Goal: Task Accomplishment & Management: Manage account settings

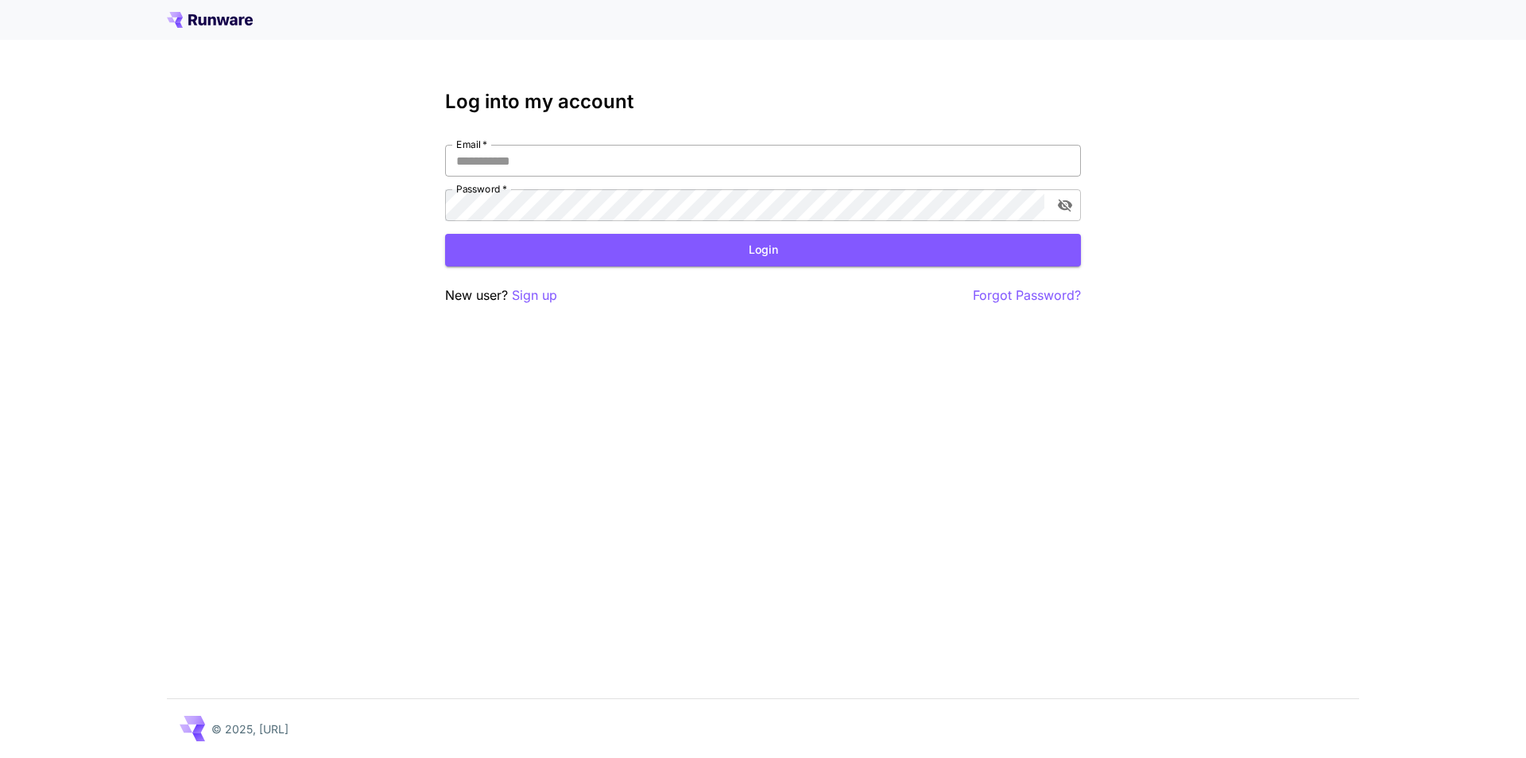
click at [504, 157] on input "Email   *" at bounding box center [763, 161] width 636 height 32
click at [207, 17] on icon at bounding box center [210, 20] width 86 height 16
click at [211, 17] on icon at bounding box center [210, 20] width 86 height 16
click at [552, 297] on p "Sign up" at bounding box center [534, 295] width 45 height 20
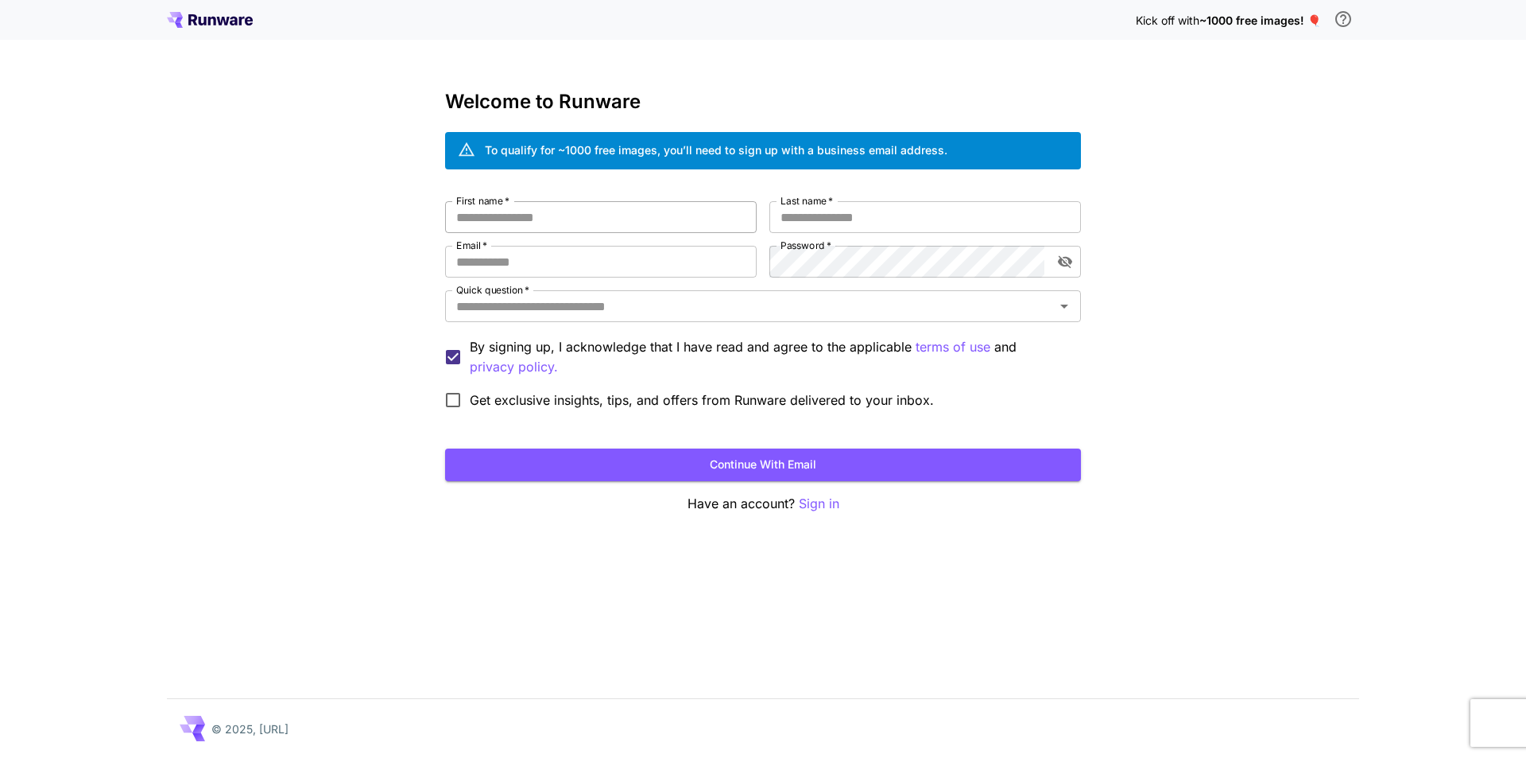
click at [534, 216] on input "First name   *" at bounding box center [601, 217] width 312 height 32
type input "*******"
click at [883, 219] on input "Last name   *" at bounding box center [926, 217] width 312 height 32
type input "*****"
click at [483, 269] on input "Email   *" at bounding box center [601, 262] width 312 height 32
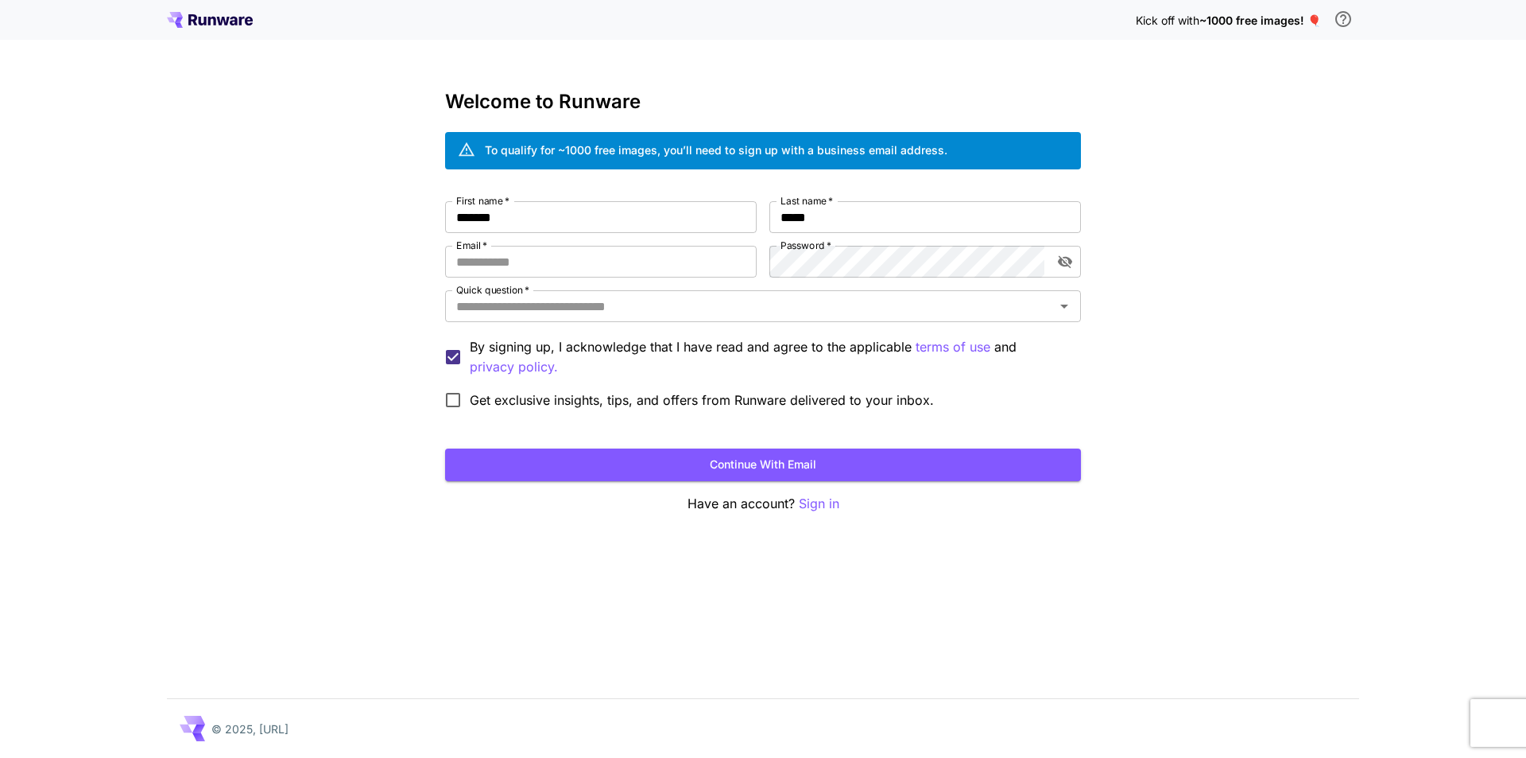
click at [522, 18] on div "Kick off with ~1000 free images! 🎈" at bounding box center [763, 19] width 1192 height 33
click at [476, 266] on input "Email   *" at bounding box center [601, 262] width 312 height 32
paste input "**********"
type input "**********"
click at [1064, 260] on icon "toggle password visibility" at bounding box center [1065, 262] width 16 height 16
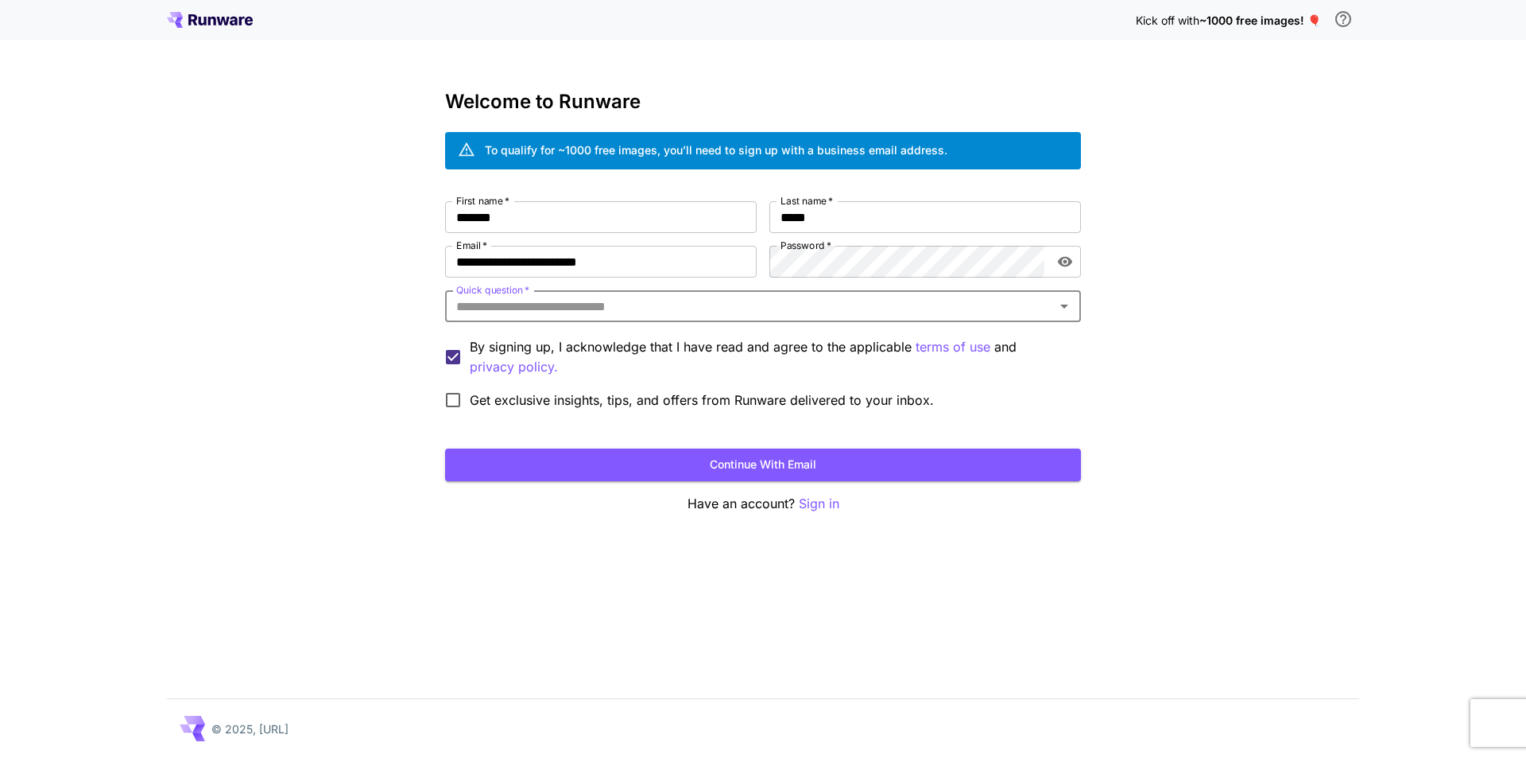
click at [1243, 268] on div "**********" at bounding box center [763, 379] width 1526 height 758
click at [475, 308] on input "Quick question   *" at bounding box center [750, 306] width 600 height 22
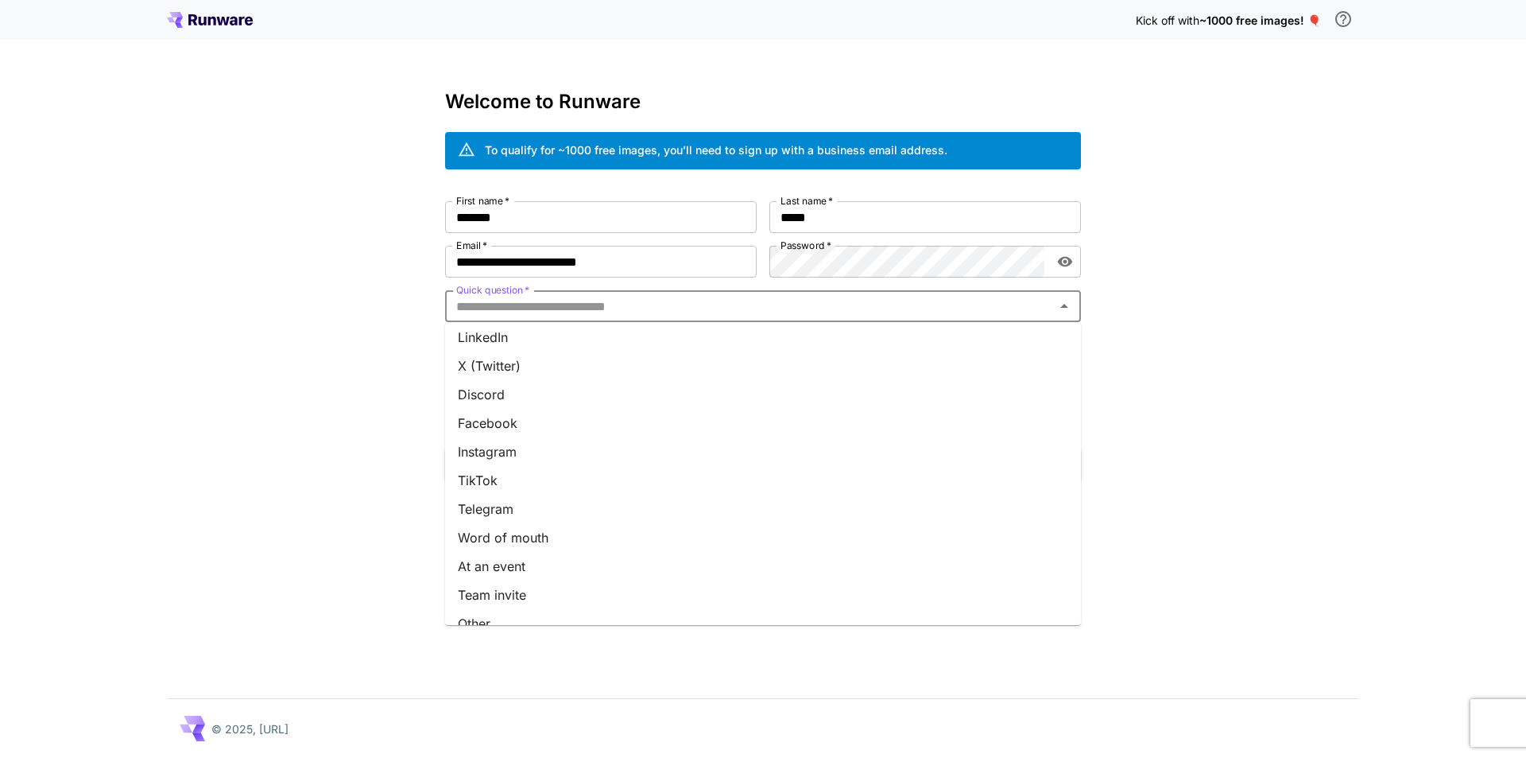
scroll to position [139, 0]
click at [490, 459] on li "TikTok" at bounding box center [763, 461] width 636 height 29
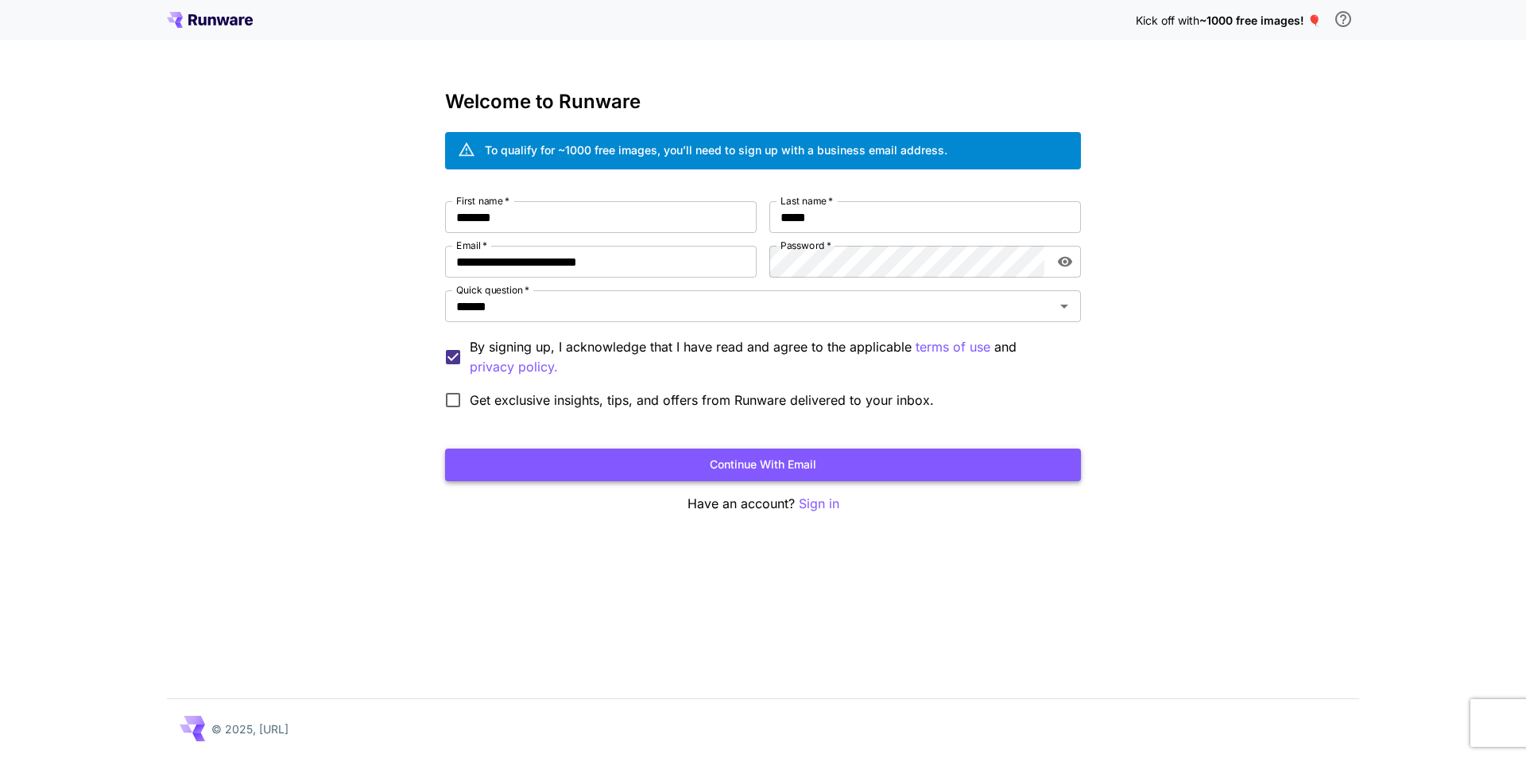
click at [735, 463] on button "Continue with email" at bounding box center [763, 464] width 636 height 33
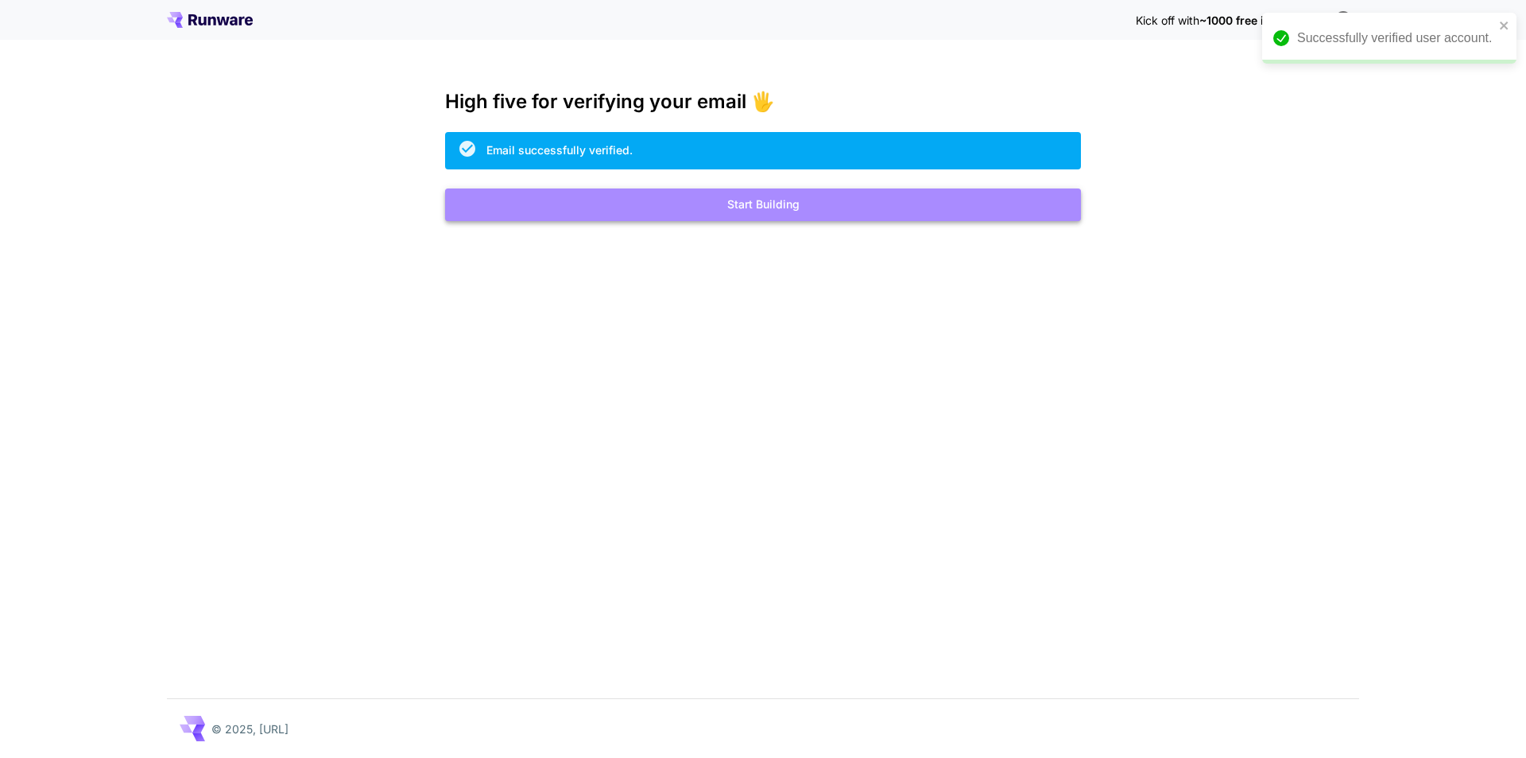
click at [793, 202] on button "Start Building" at bounding box center [763, 204] width 636 height 33
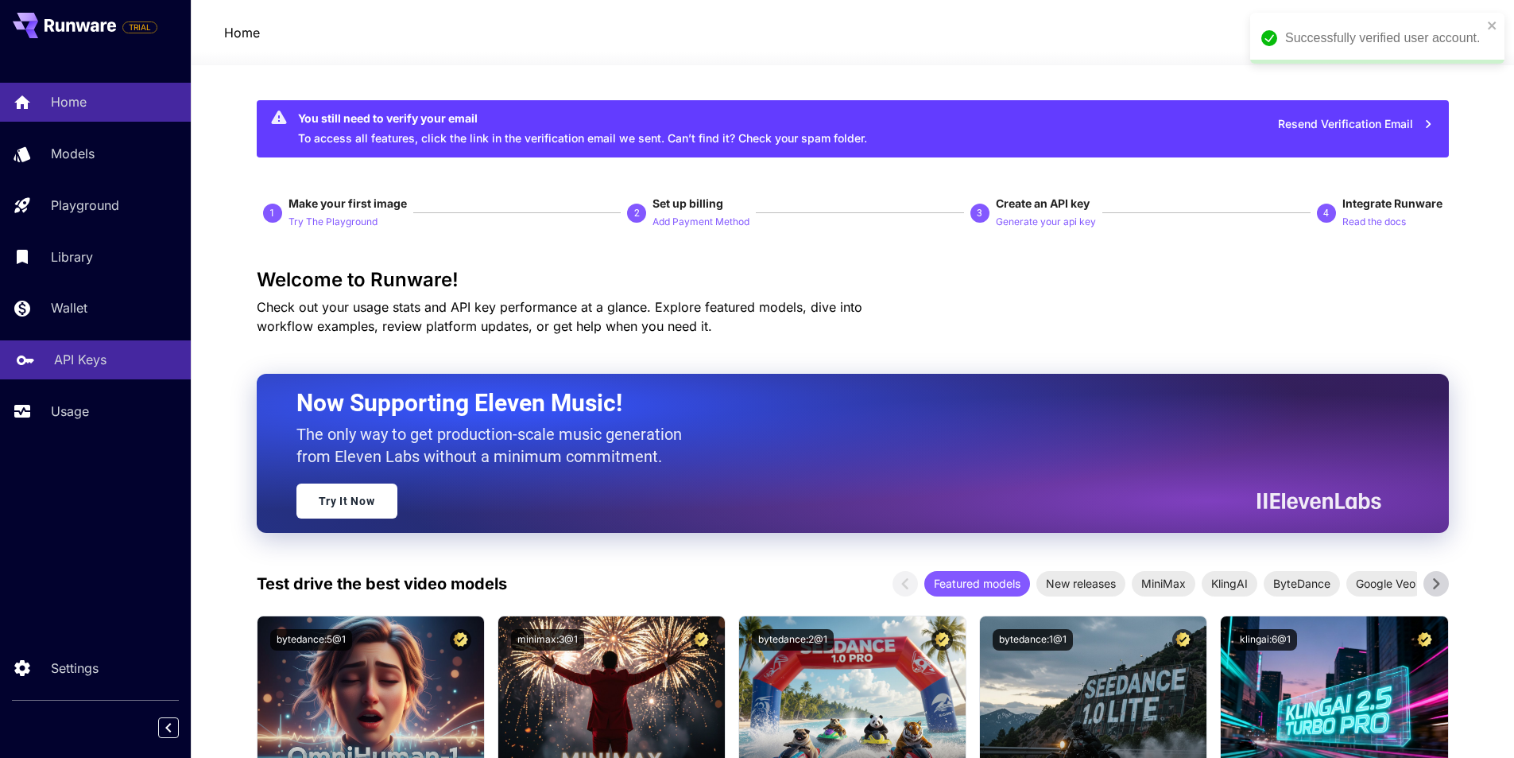
click at [64, 355] on p "API Keys" at bounding box center [80, 359] width 52 height 19
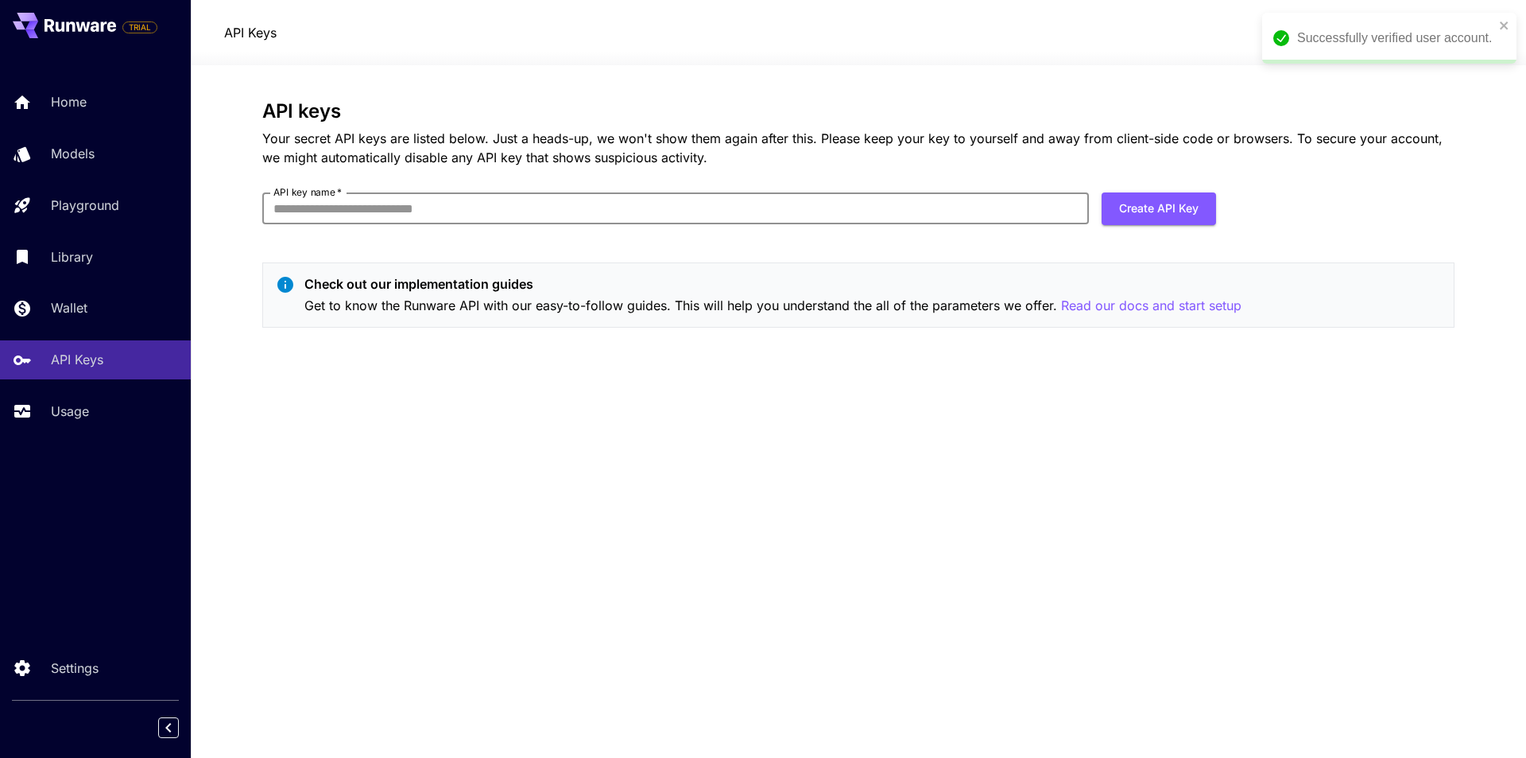
click at [308, 201] on input "API key name   *" at bounding box center [675, 208] width 827 height 32
click at [319, 211] on input "API key name   *" at bounding box center [675, 208] width 827 height 32
type input "**********"
click at [1188, 214] on button "Create API Key" at bounding box center [1159, 208] width 114 height 33
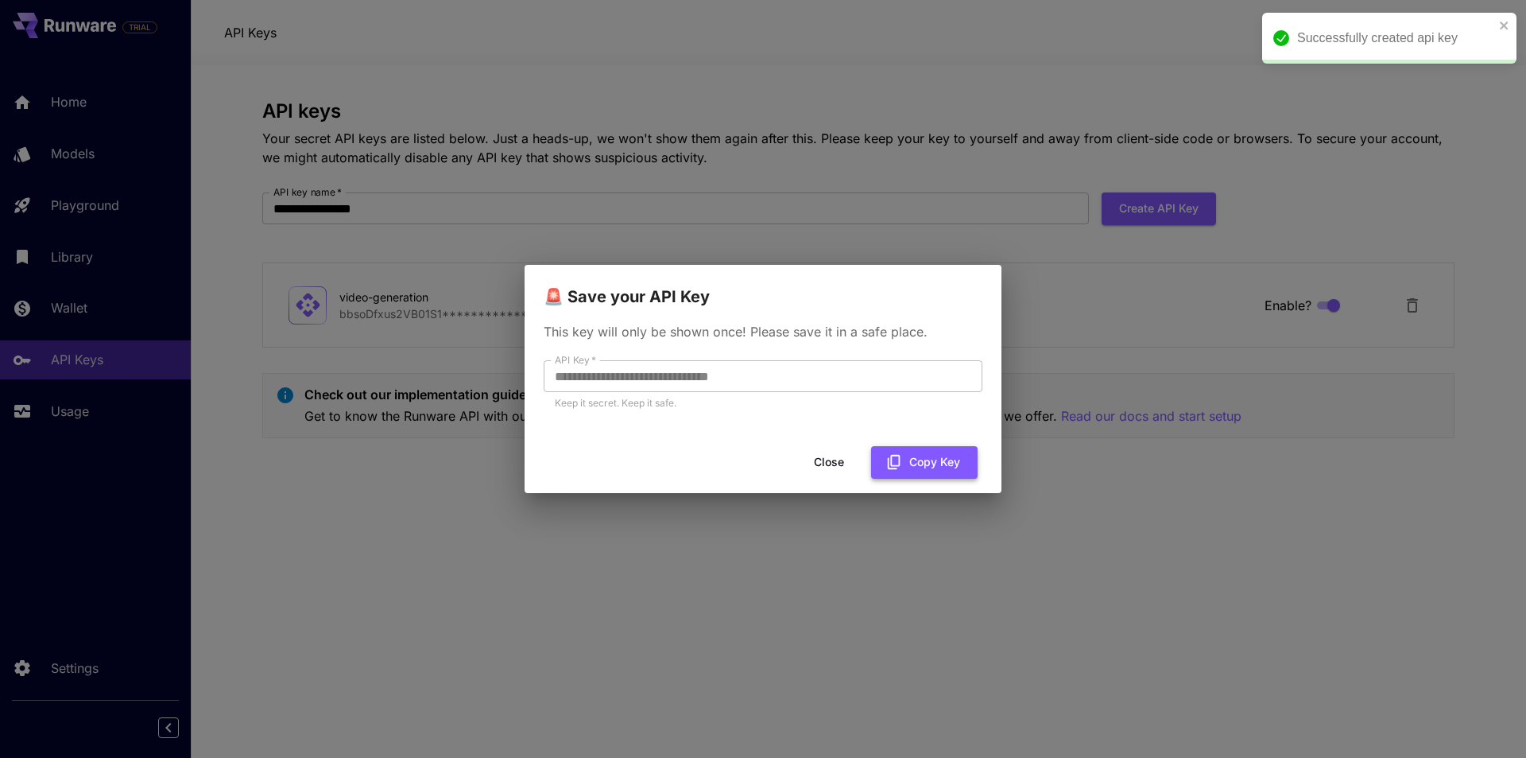
click at [945, 467] on button "Copy Key" at bounding box center [924, 462] width 107 height 33
click at [845, 459] on button "Close" at bounding box center [842, 462] width 72 height 33
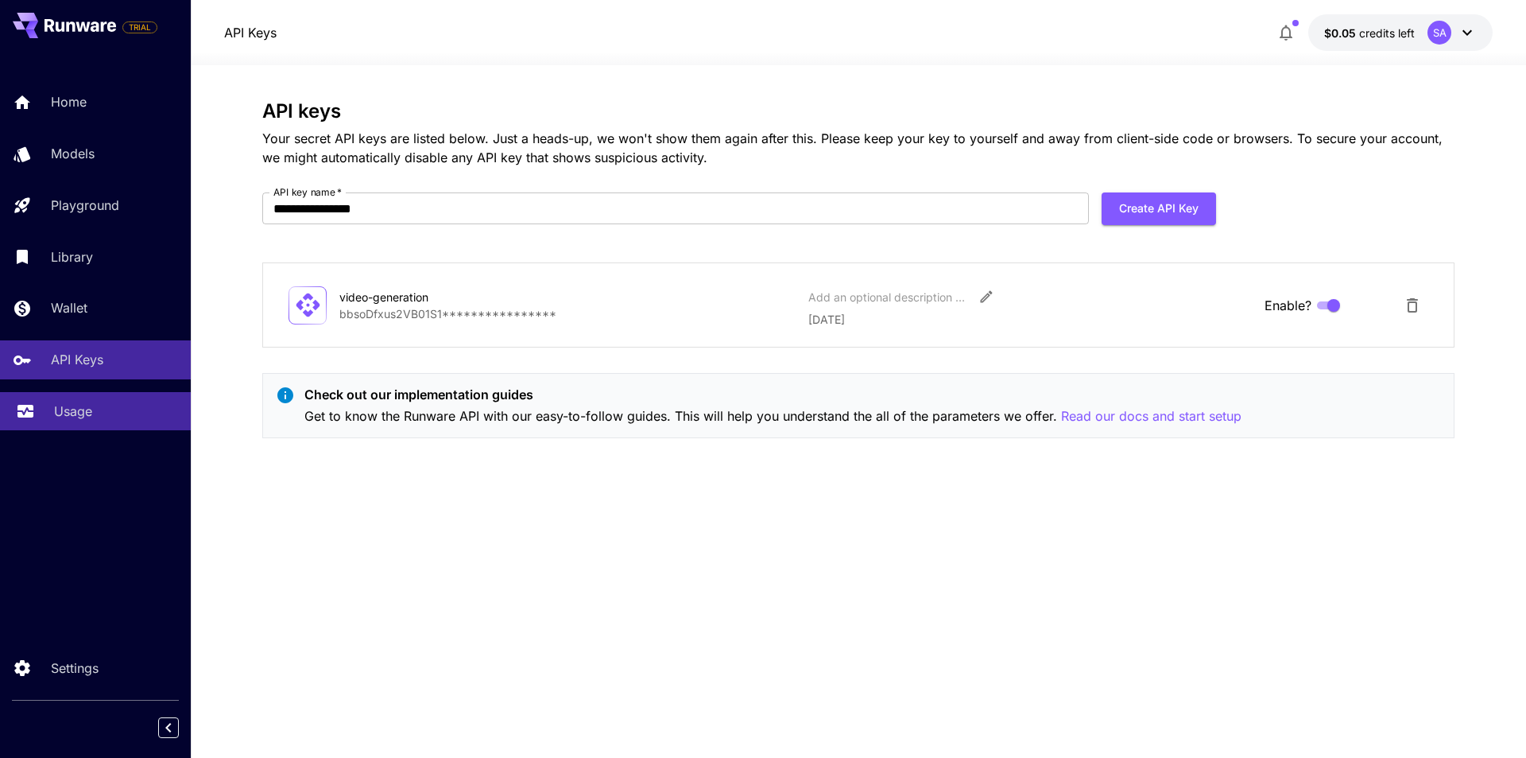
click at [96, 412] on div "Usage" at bounding box center [116, 410] width 124 height 19
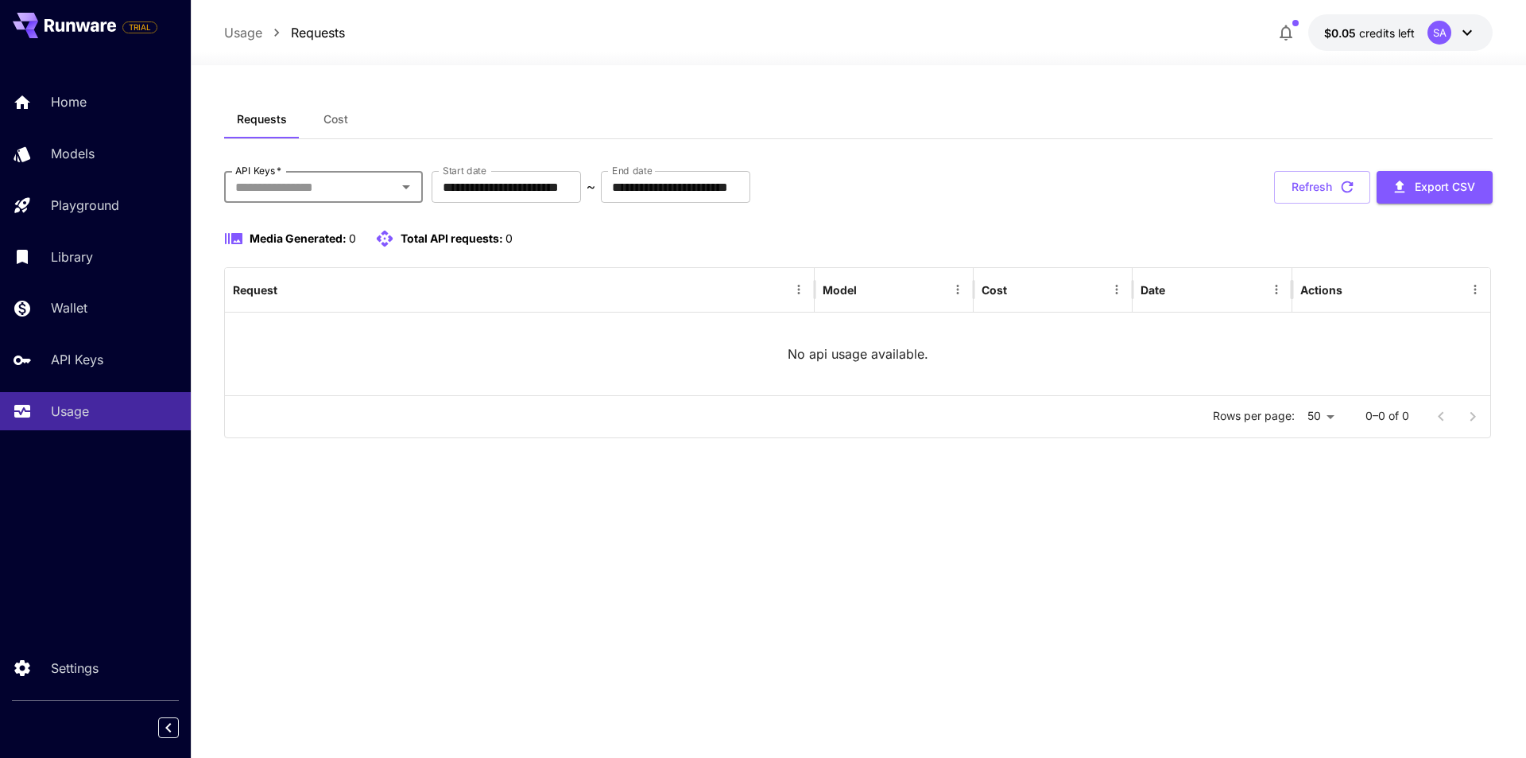
drag, startPoint x: 376, startPoint y: 184, endPoint x: 571, endPoint y: 138, distance: 200.0
click at [599, 126] on div "Requests Cost" at bounding box center [858, 119] width 1269 height 39
click at [409, 191] on icon "Open" at bounding box center [406, 186] width 19 height 19
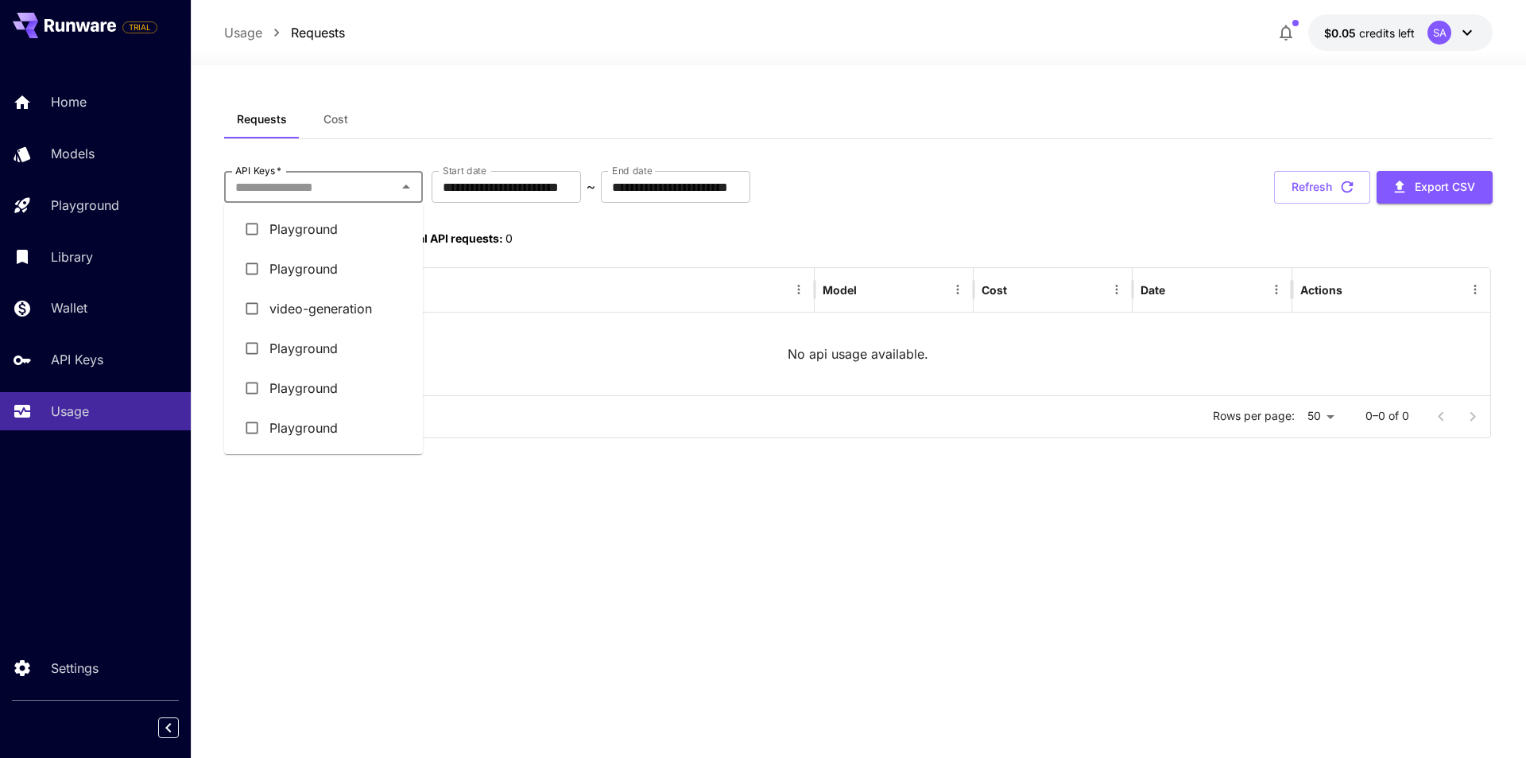
click at [723, 111] on div "Requests Cost" at bounding box center [858, 119] width 1269 height 39
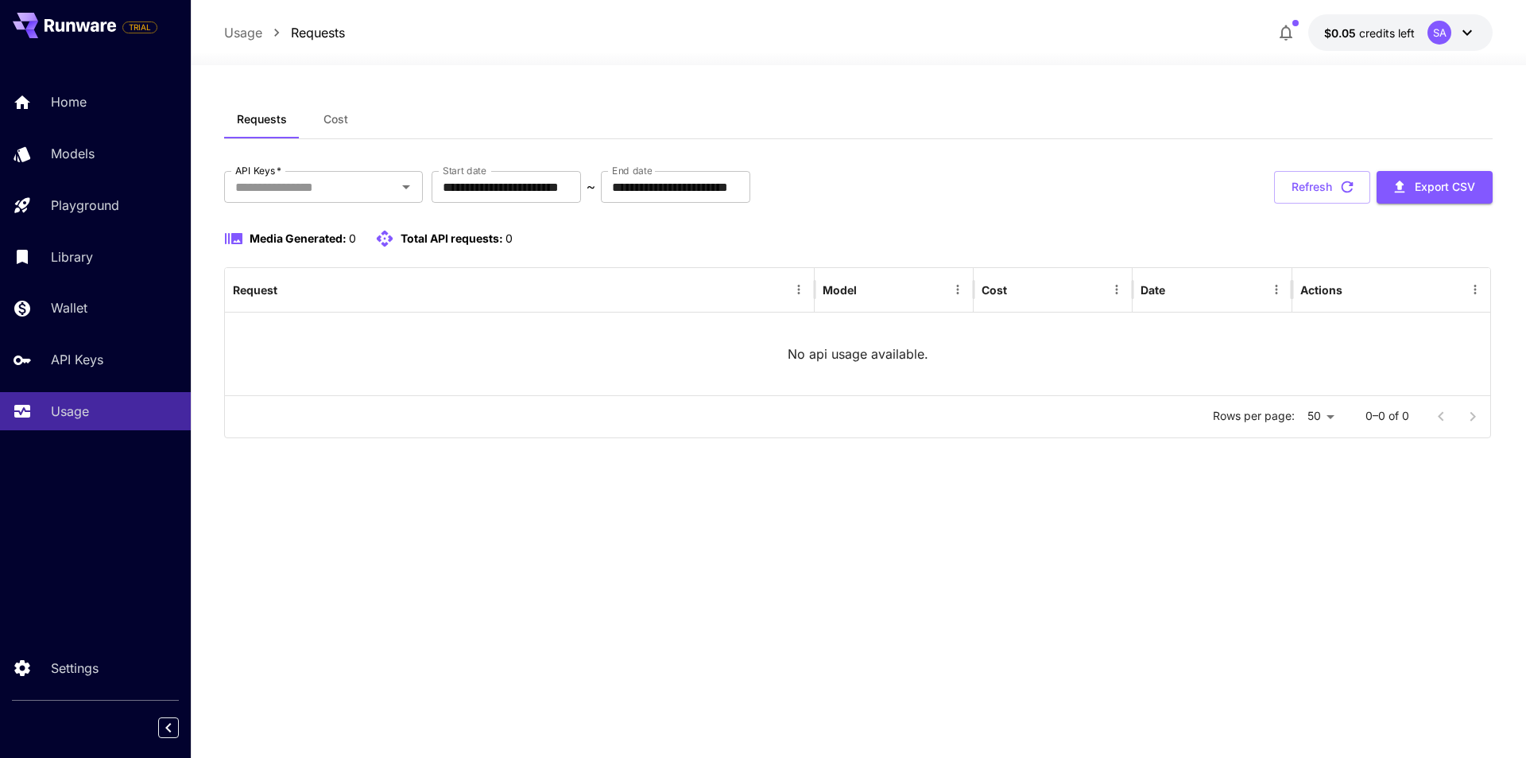
click at [1466, 29] on icon at bounding box center [1467, 32] width 19 height 19
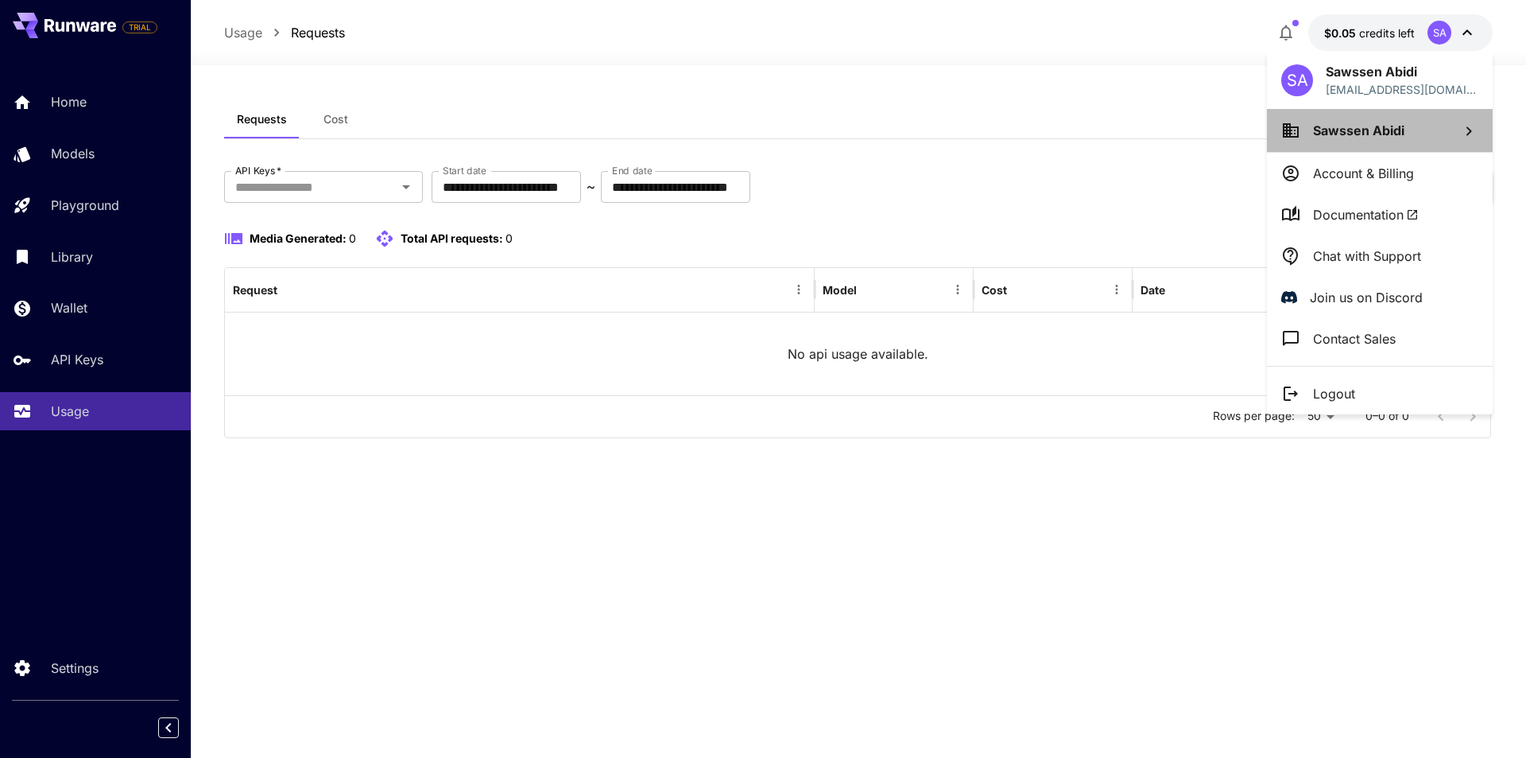
click at [1431, 133] on li "Sawssen Abidi" at bounding box center [1380, 130] width 226 height 43
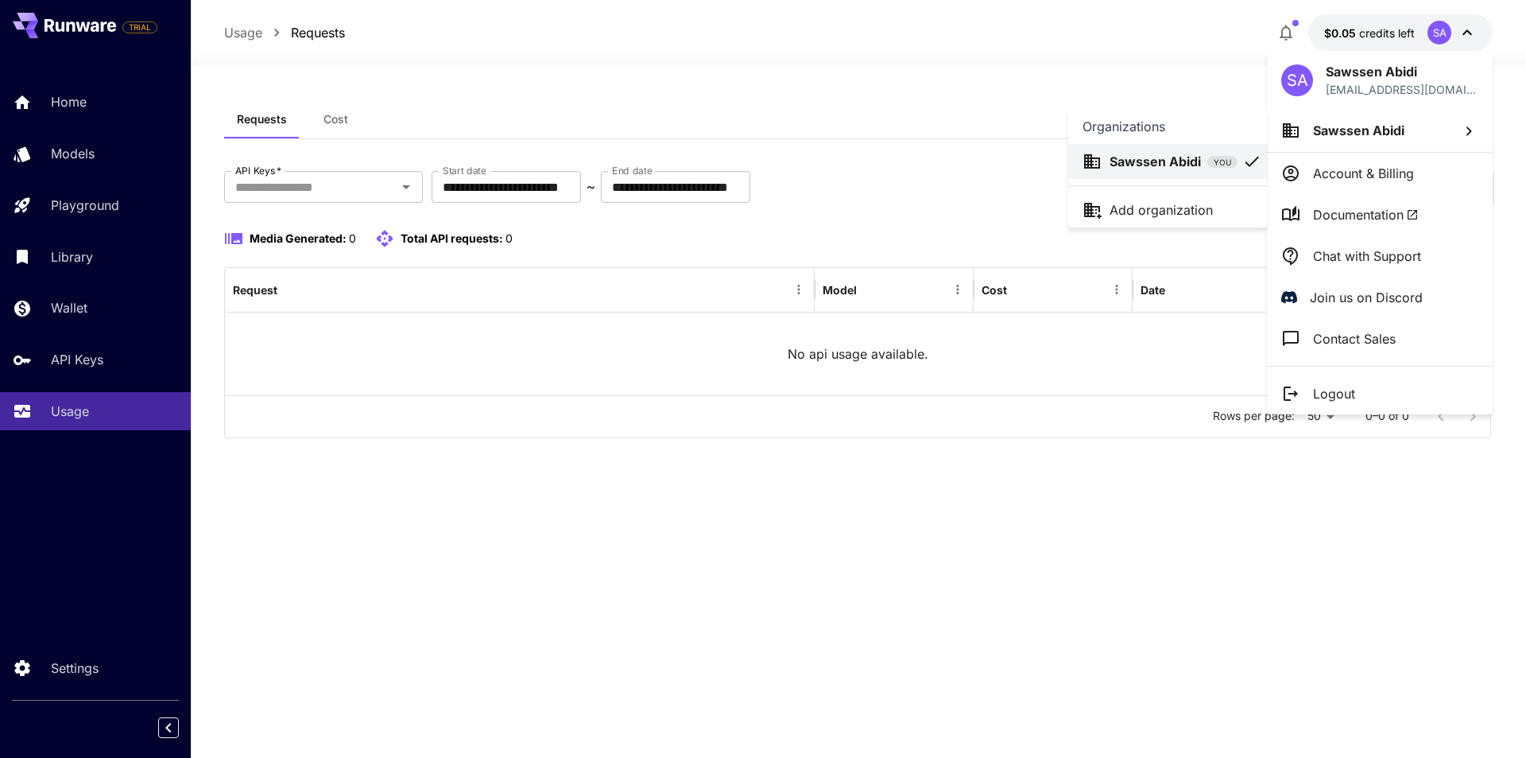
click at [1026, 60] on div at bounding box center [763, 379] width 1526 height 758
click at [822, 101] on div at bounding box center [763, 379] width 1526 height 758
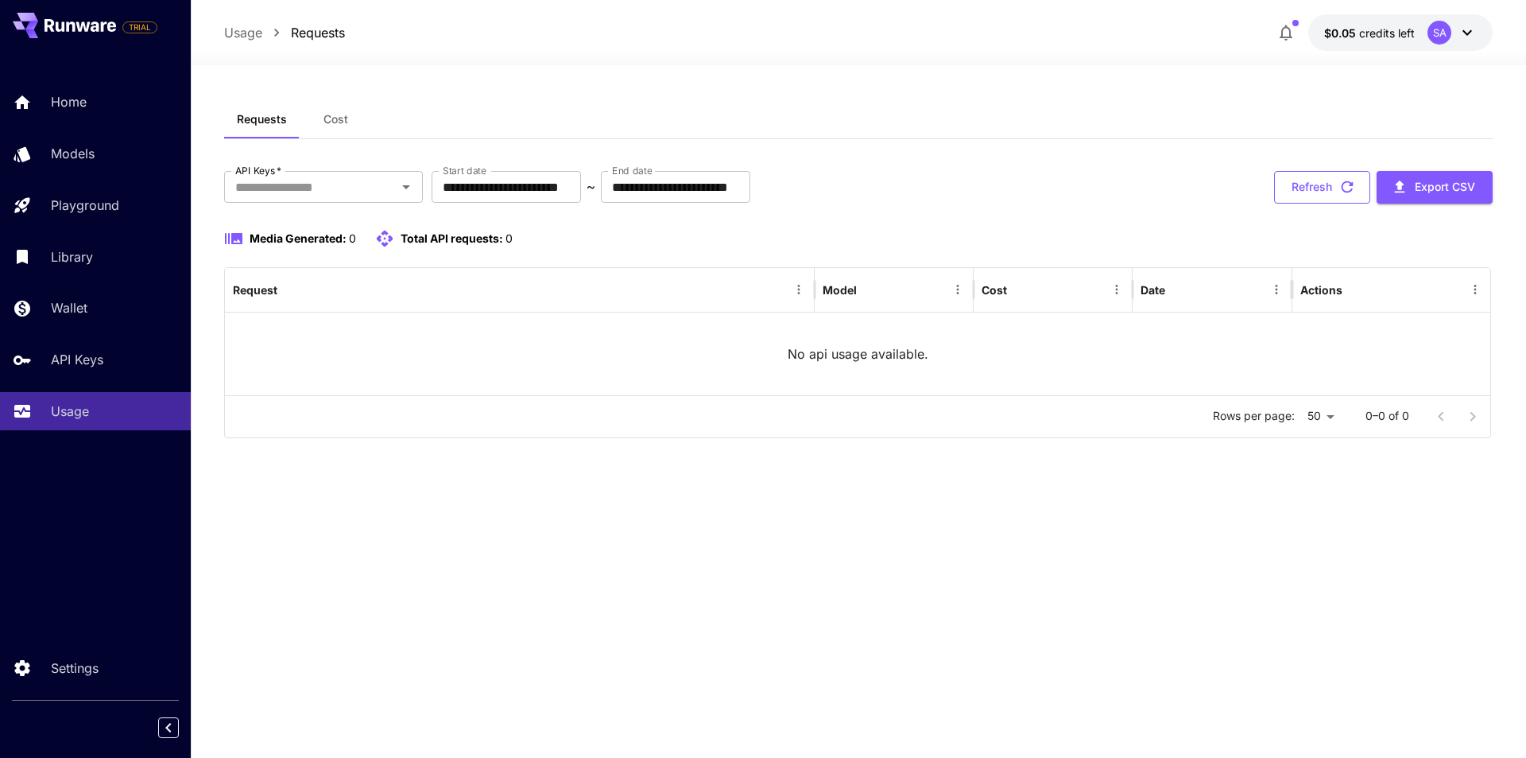
click at [1316, 180] on button "Refresh" at bounding box center [1322, 187] width 96 height 33
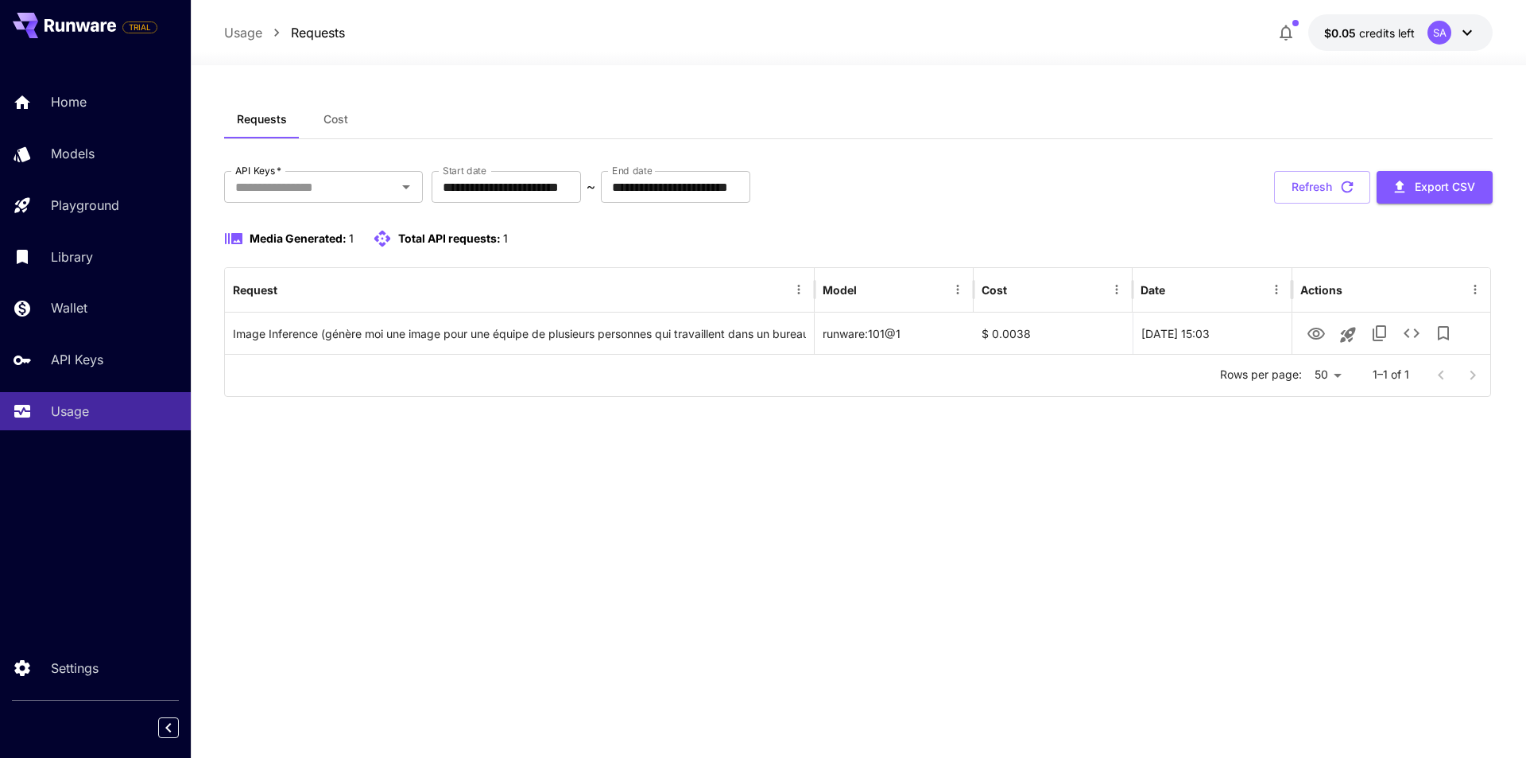
click at [1032, 152] on div "**********" at bounding box center [858, 254] width 1269 height 309
